Goal: Leave review/rating

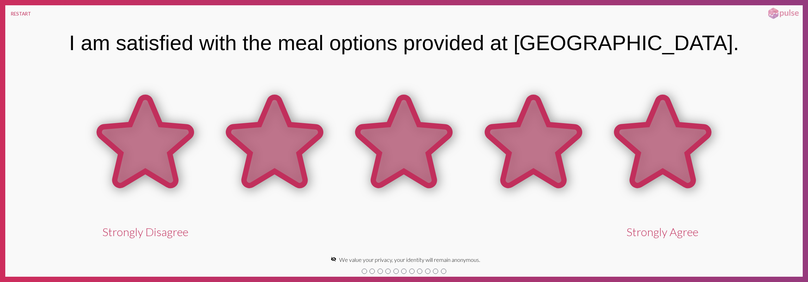
click at [598, 111] on icon at bounding box center [662, 142] width 129 height 129
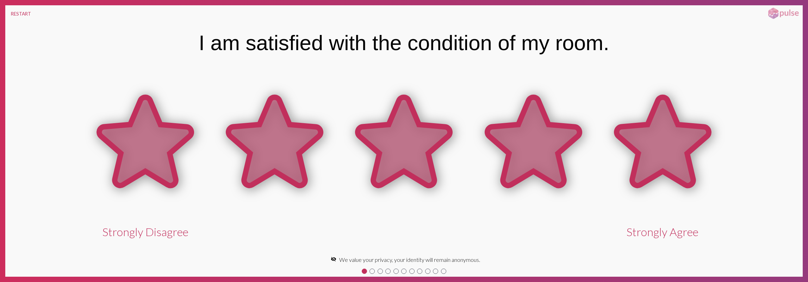
click at [692, 133] on icon at bounding box center [663, 141] width 92 height 88
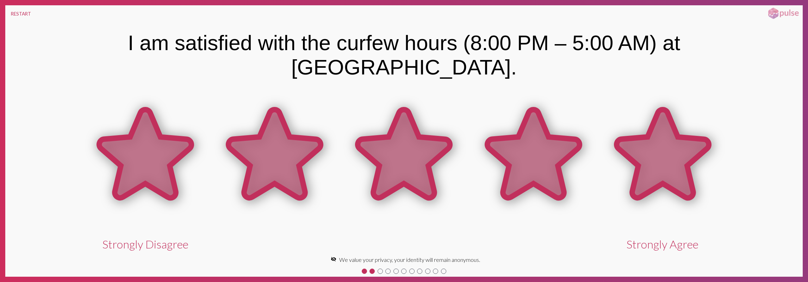
click at [686, 138] on icon at bounding box center [663, 154] width 92 height 88
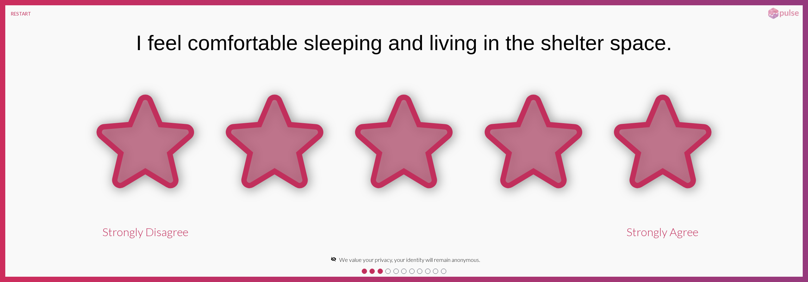
click at [686, 138] on icon at bounding box center [663, 141] width 92 height 88
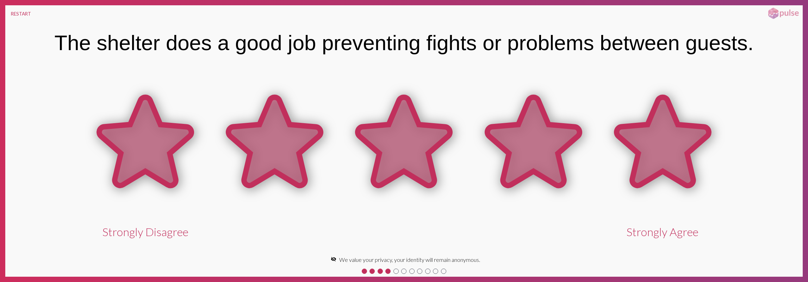
click at [686, 138] on icon at bounding box center [663, 141] width 92 height 88
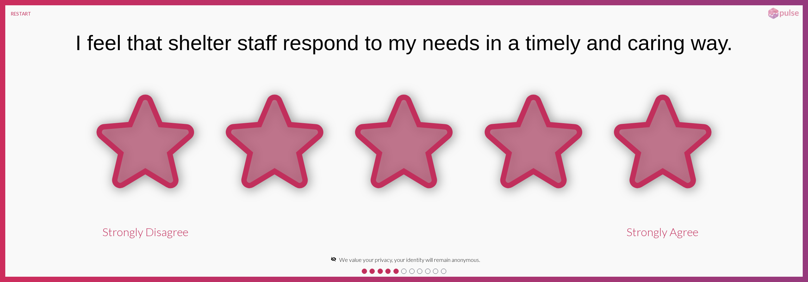
click at [686, 138] on icon at bounding box center [663, 141] width 92 height 88
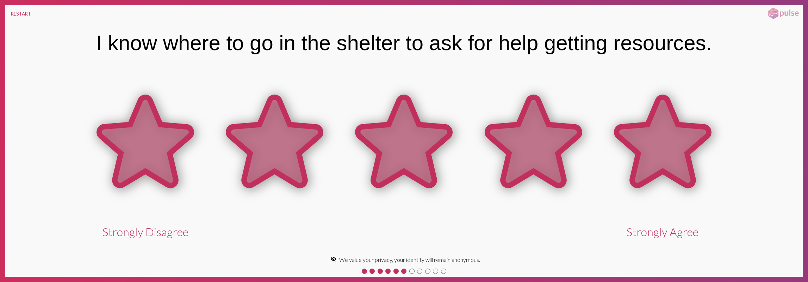
click at [684, 142] on icon at bounding box center [663, 141] width 92 height 88
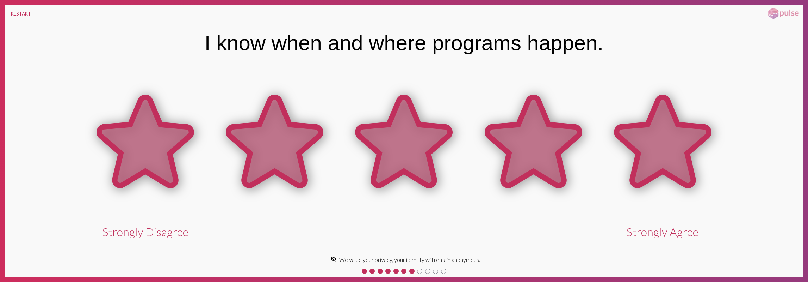
click at [684, 142] on icon at bounding box center [663, 141] width 92 height 88
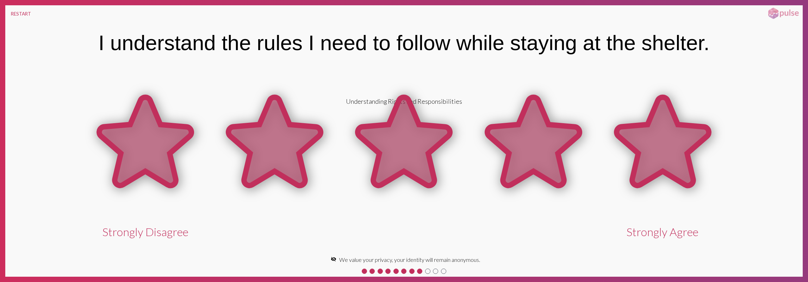
click at [615, 141] on icon at bounding box center [662, 142] width 129 height 129
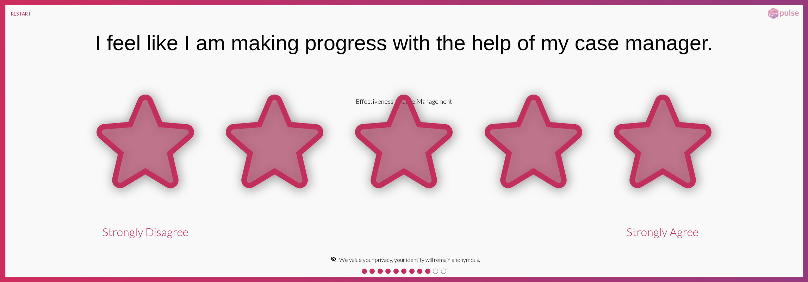
click at [613, 143] on icon at bounding box center [662, 142] width 129 height 129
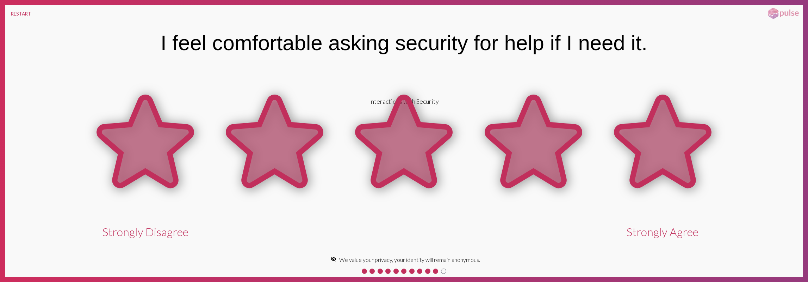
click at [613, 143] on icon at bounding box center [662, 142] width 129 height 129
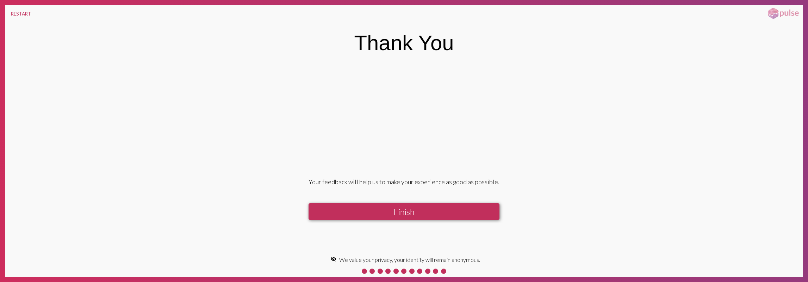
click at [469, 216] on button "Finish" at bounding box center [404, 211] width 191 height 17
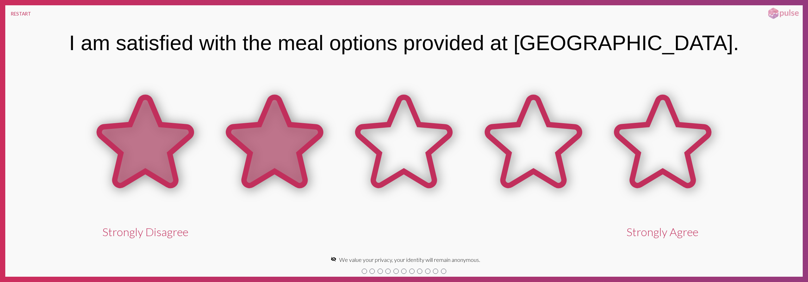
click at [255, 152] on icon at bounding box center [275, 141] width 92 height 88
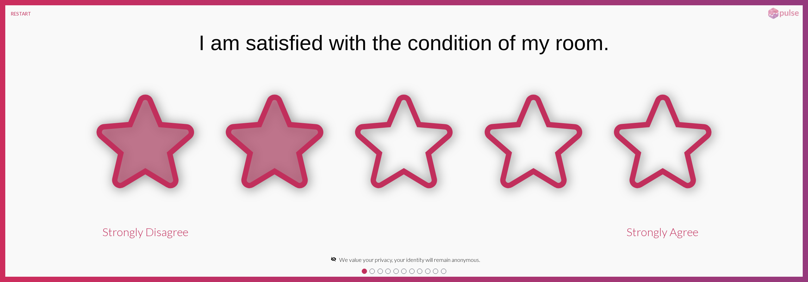
click at [255, 152] on icon at bounding box center [275, 141] width 92 height 88
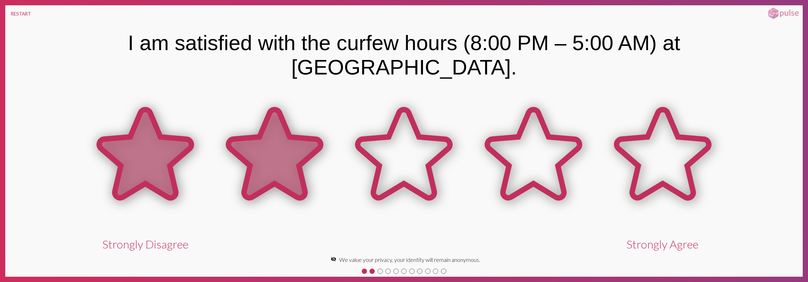
click at [255, 152] on icon at bounding box center [275, 154] width 92 height 88
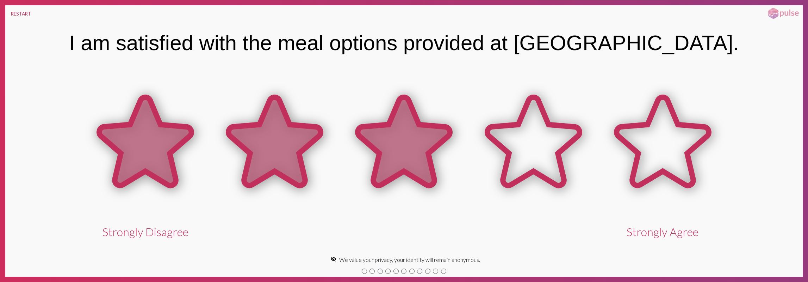
click at [412, 169] on icon at bounding box center [404, 141] width 92 height 88
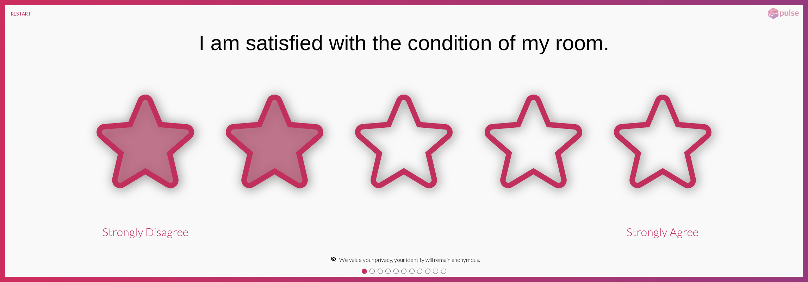
click at [252, 160] on icon at bounding box center [275, 141] width 92 height 88
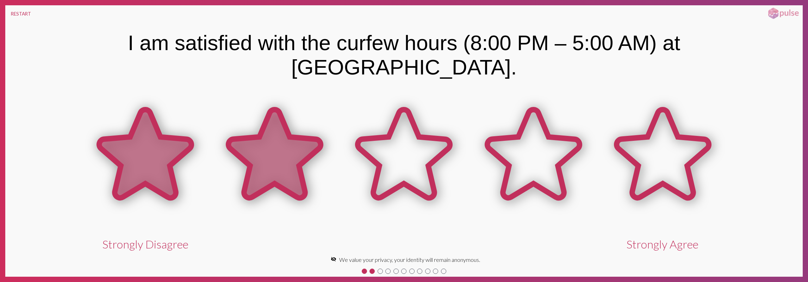
click at [274, 146] on icon at bounding box center [275, 154] width 92 height 88
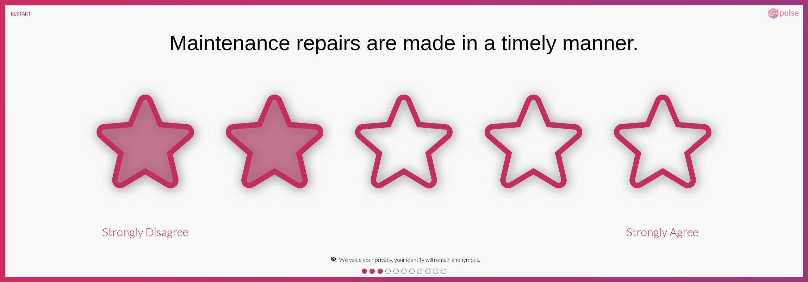
click at [275, 145] on icon at bounding box center [275, 141] width 92 height 88
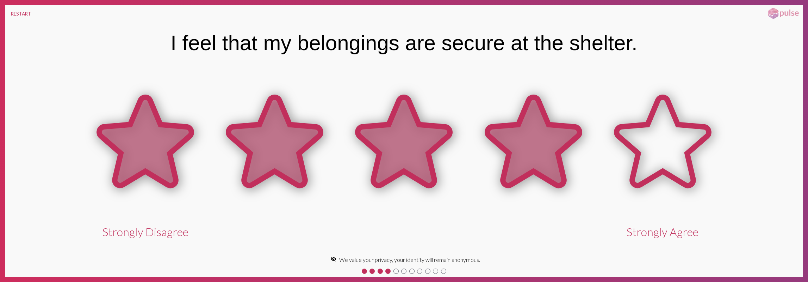
click at [550, 158] on icon at bounding box center [533, 141] width 92 height 88
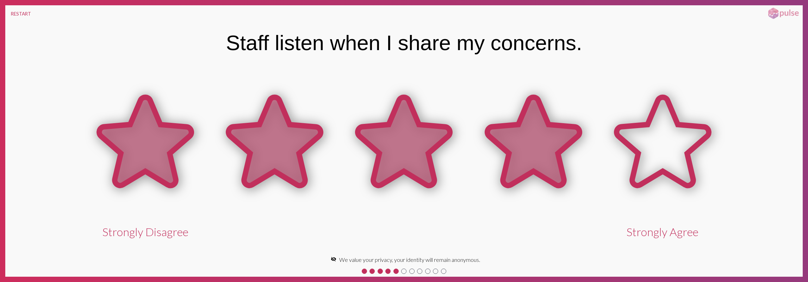
click at [550, 158] on icon at bounding box center [533, 141] width 92 height 88
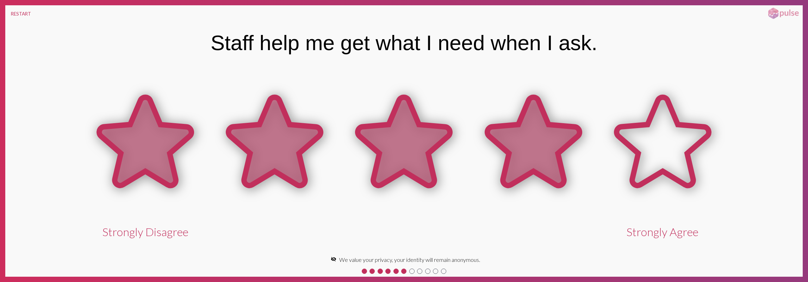
click at [550, 168] on icon at bounding box center [533, 141] width 92 height 88
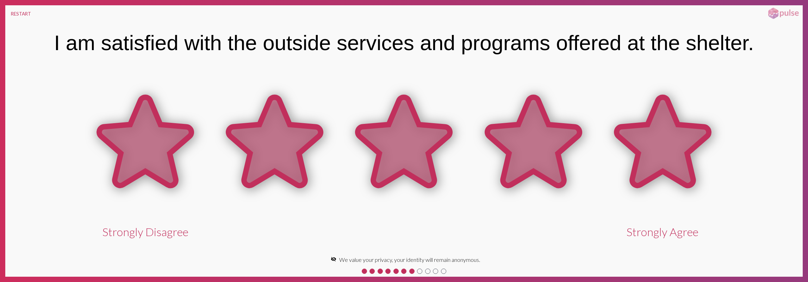
click at [679, 155] on icon at bounding box center [663, 141] width 92 height 88
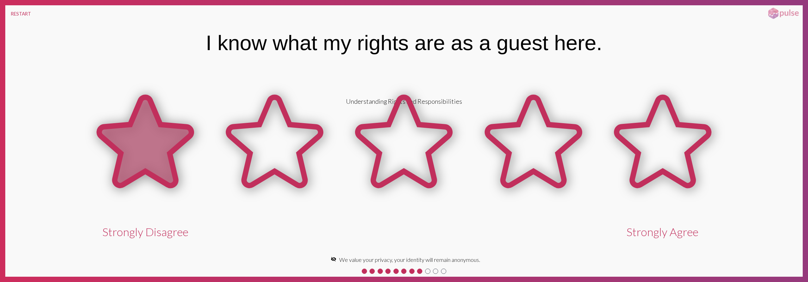
click at [149, 182] on icon at bounding box center [145, 142] width 129 height 129
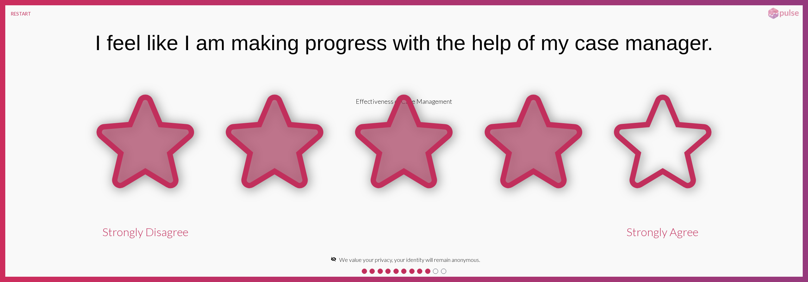
click at [514, 120] on icon at bounding box center [533, 142] width 129 height 129
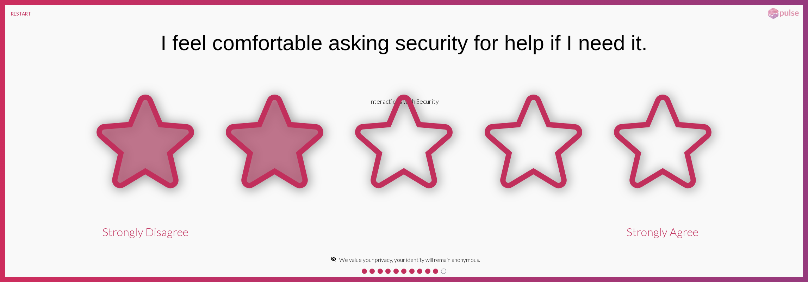
drag, startPoint x: 260, startPoint y: 157, endPoint x: 261, endPoint y: 163, distance: 6.4
click at [261, 163] on icon at bounding box center [275, 141] width 92 height 88
